Goal: Find specific page/section: Find specific page/section

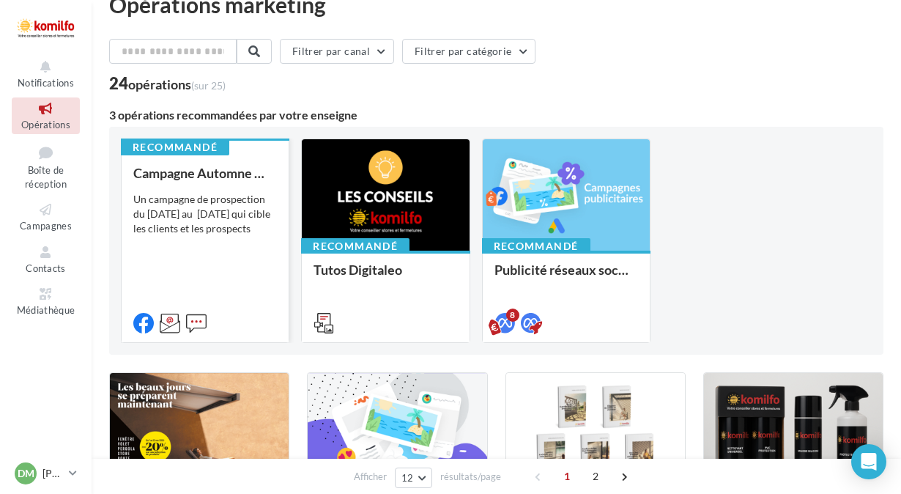
scroll to position [27, 0]
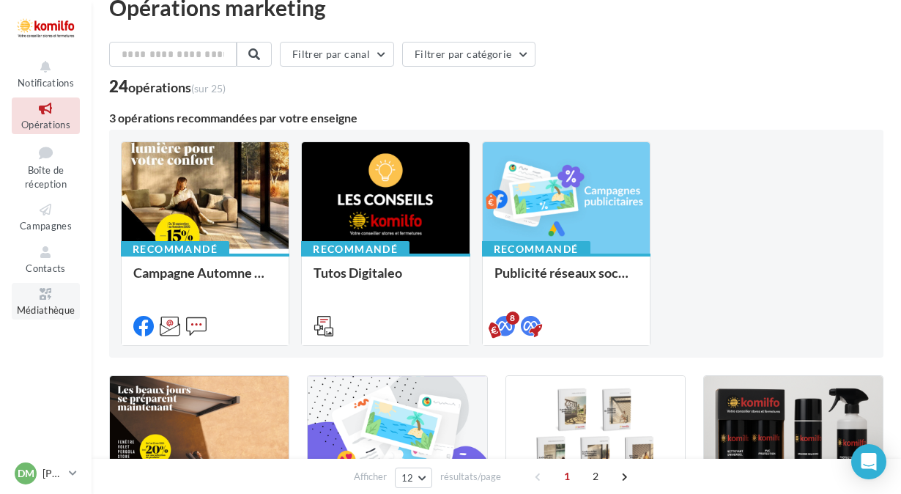
click at [50, 304] on span "Médiathèque" at bounding box center [46, 310] width 59 height 12
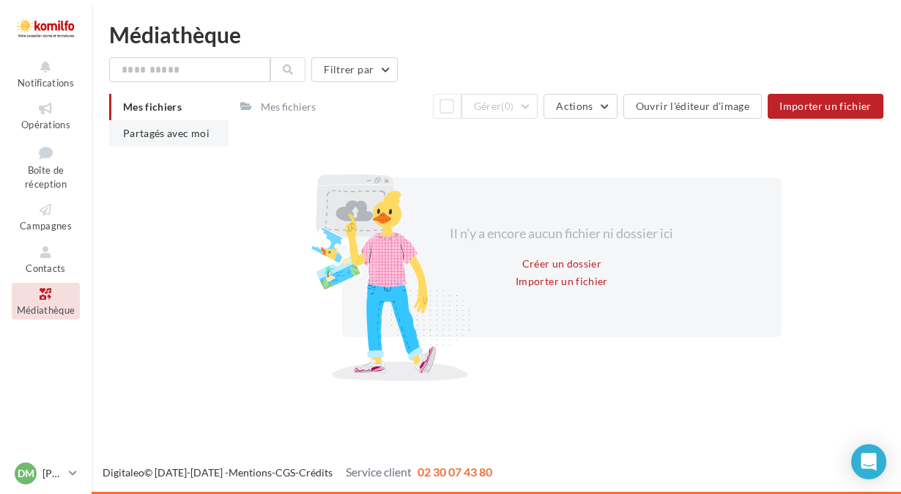
click at [180, 144] on li "Partagés avec moi" at bounding box center [168, 133] width 119 height 26
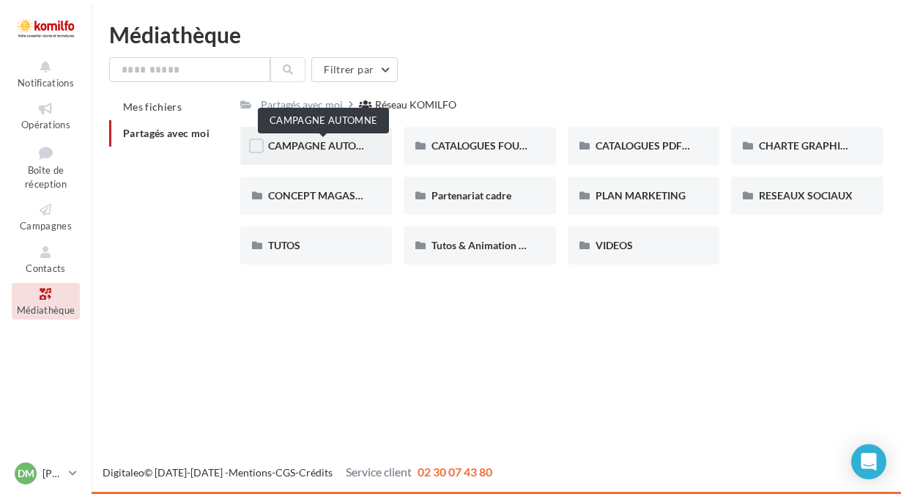
click at [316, 141] on span "CAMPAGNE AUTOMNE" at bounding box center [323, 145] width 111 height 12
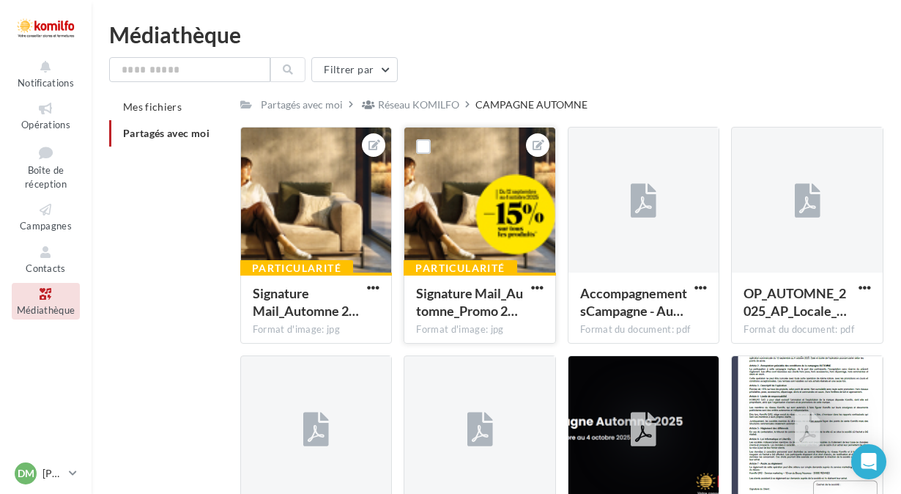
click at [502, 211] on div at bounding box center [479, 200] width 151 height 146
click at [316, 191] on div at bounding box center [316, 200] width 151 height 146
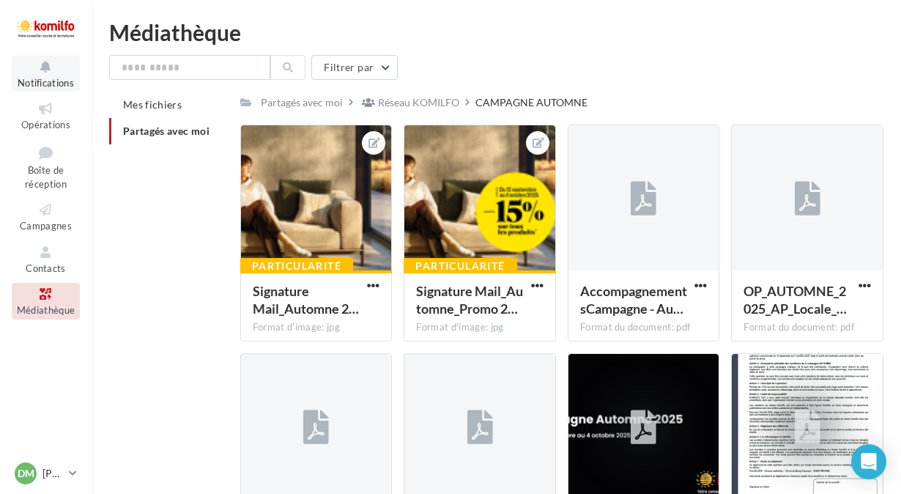
click at [48, 80] on span "Notifications" at bounding box center [46, 83] width 56 height 12
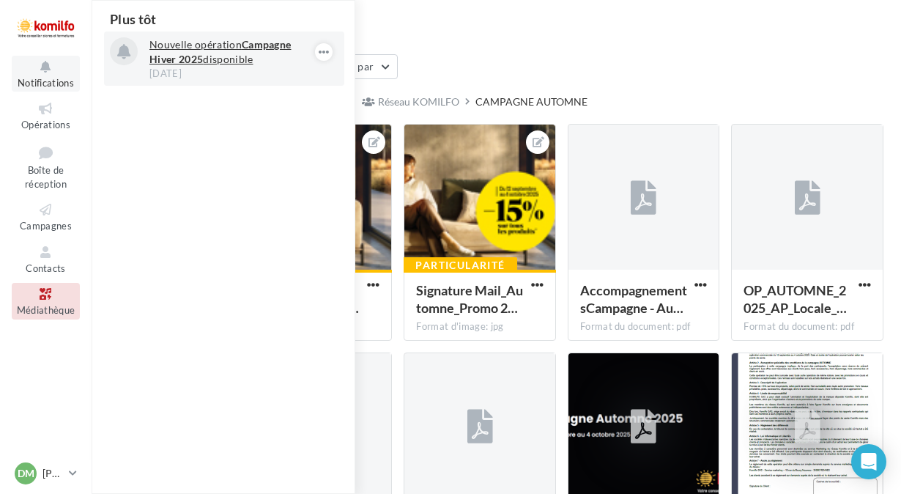
click at [233, 57] on p "Nouvelle opération Campagne Hiver 2025 disponible" at bounding box center [234, 51] width 170 height 29
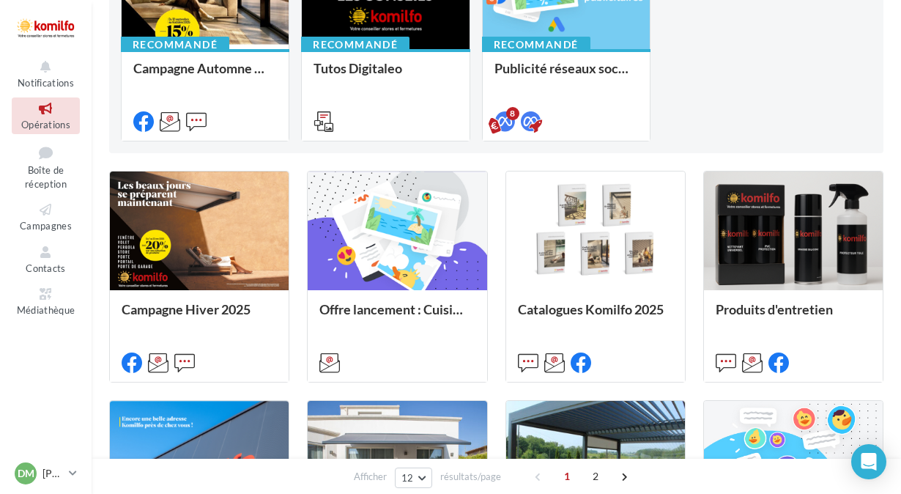
scroll to position [242, 0]
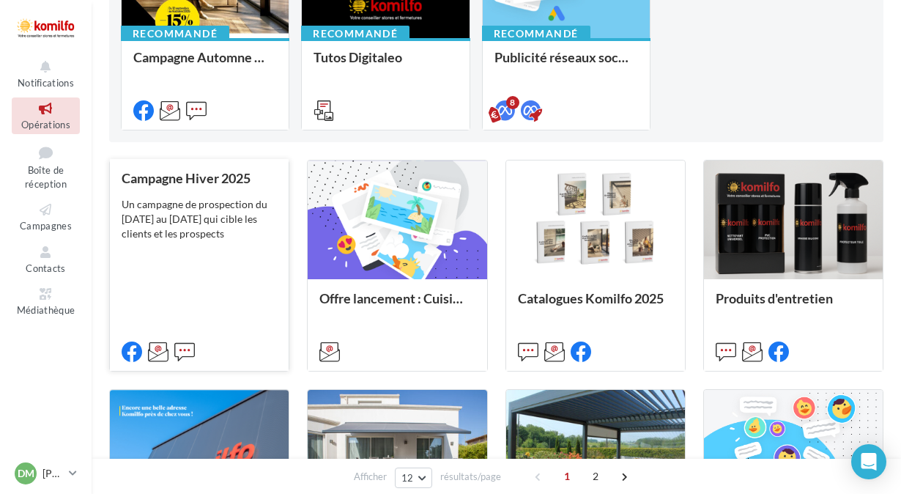
click at [205, 223] on div "Un campagne de prospection du [DATE] au [DATE] qui cible les clients et les pro…" at bounding box center [199, 219] width 155 height 44
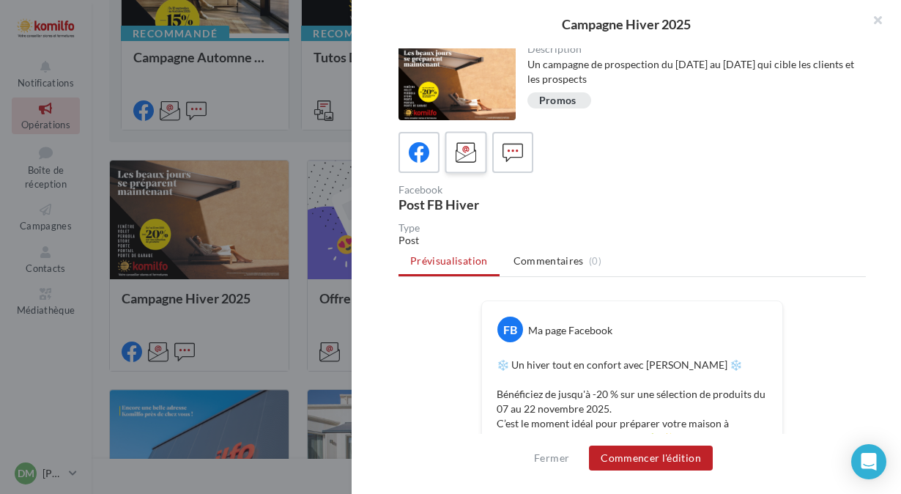
click at [467, 157] on icon at bounding box center [466, 152] width 21 height 21
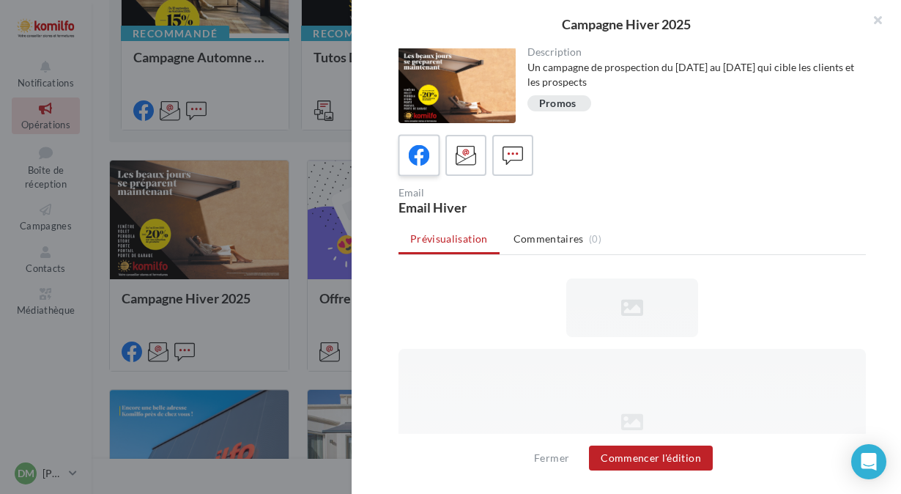
click at [427, 158] on icon at bounding box center [419, 155] width 21 height 21
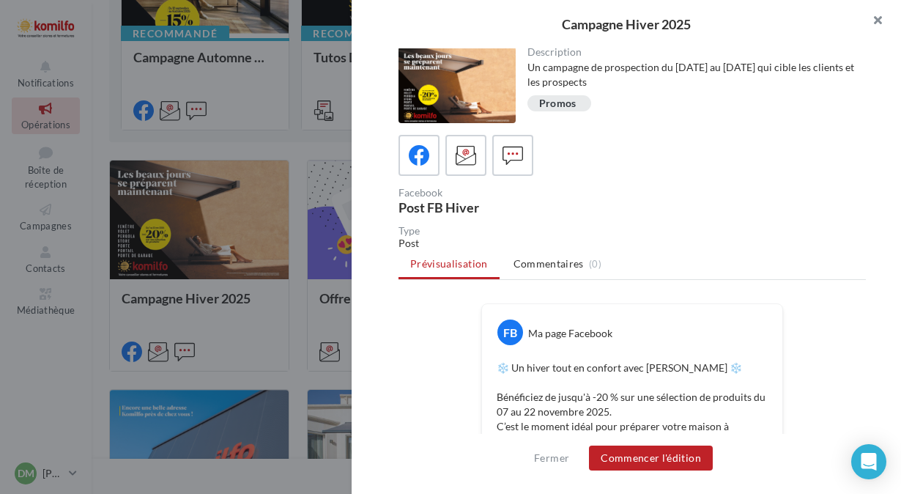
click at [880, 21] on button "button" at bounding box center [871, 22] width 59 height 44
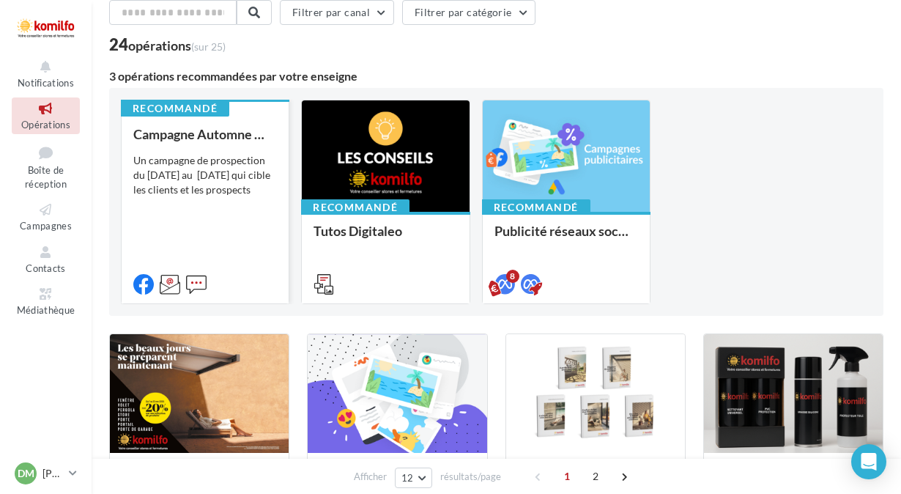
scroll to position [65, 0]
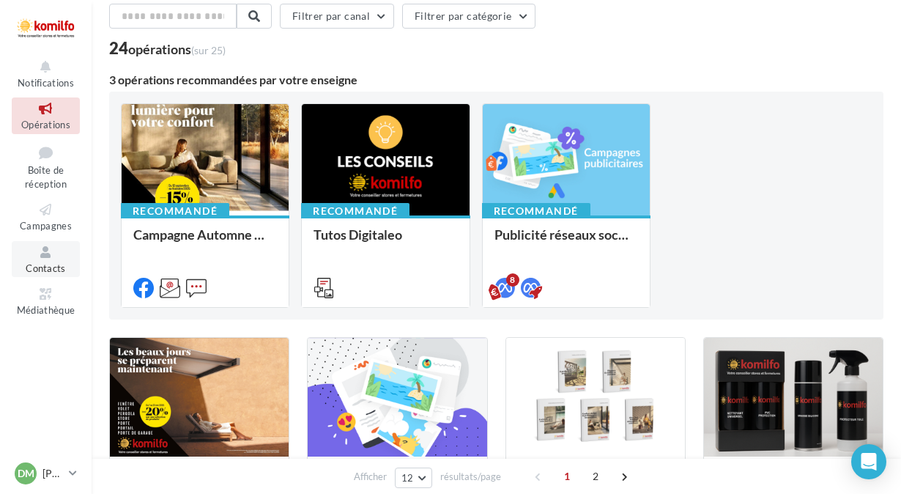
click at [51, 266] on span "Contacts" at bounding box center [46, 268] width 40 height 12
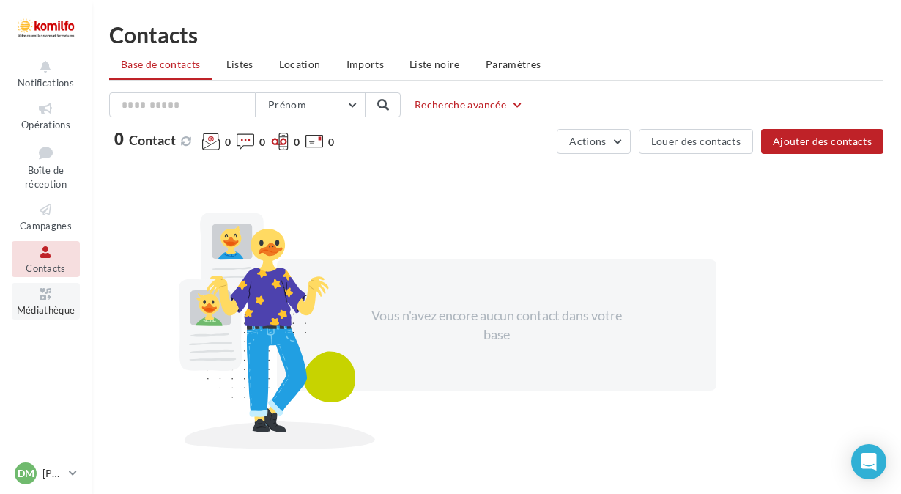
click at [48, 297] on link "Médiathèque" at bounding box center [46, 301] width 68 height 36
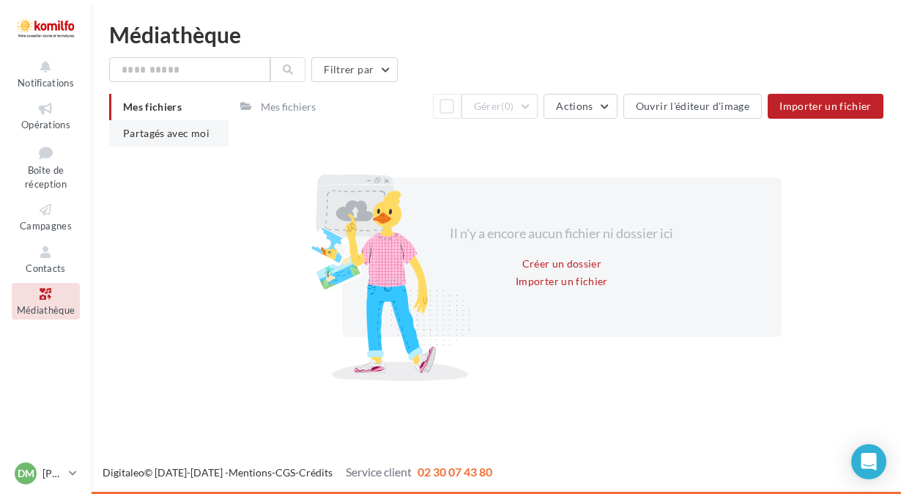
click at [177, 138] on span "Partagés avec moi" at bounding box center [166, 133] width 86 height 12
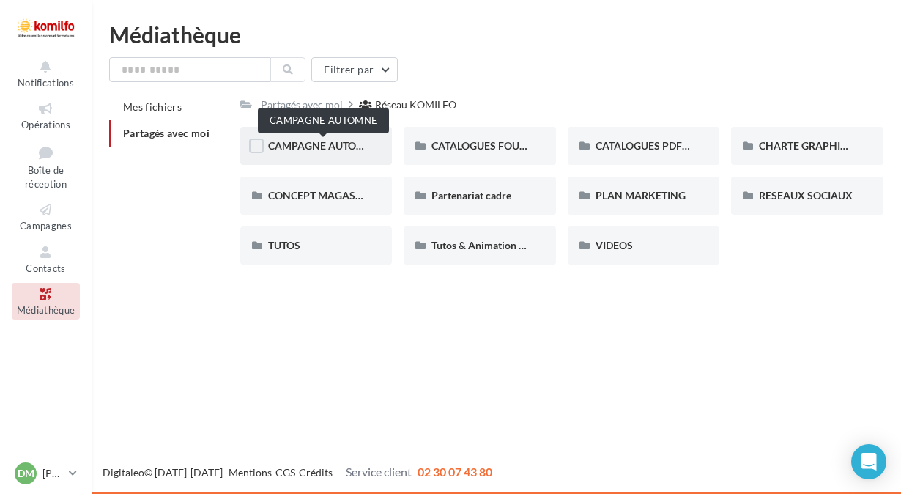
click at [322, 143] on span "CAMPAGNE AUTOMNE" at bounding box center [323, 145] width 111 height 12
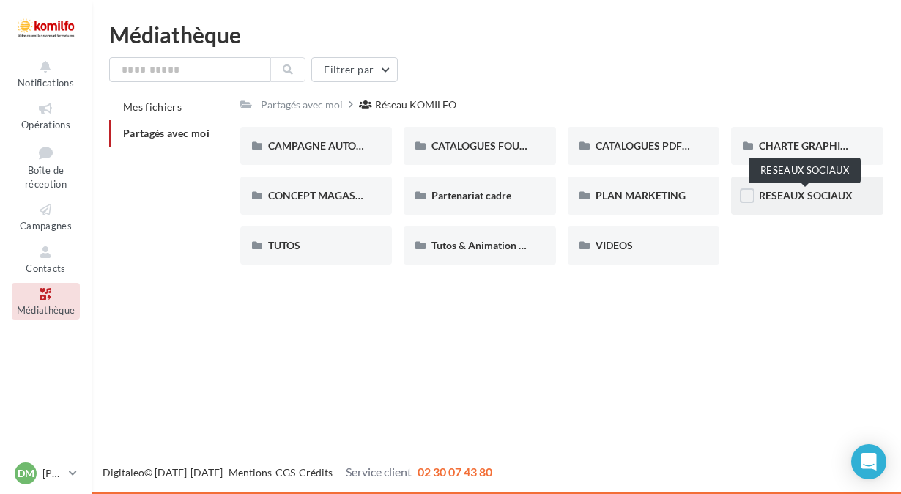
click at [817, 201] on span "RESEAUX SOCIAUX" at bounding box center [806, 195] width 94 height 12
